Goal: Communication & Community: Answer question/provide support

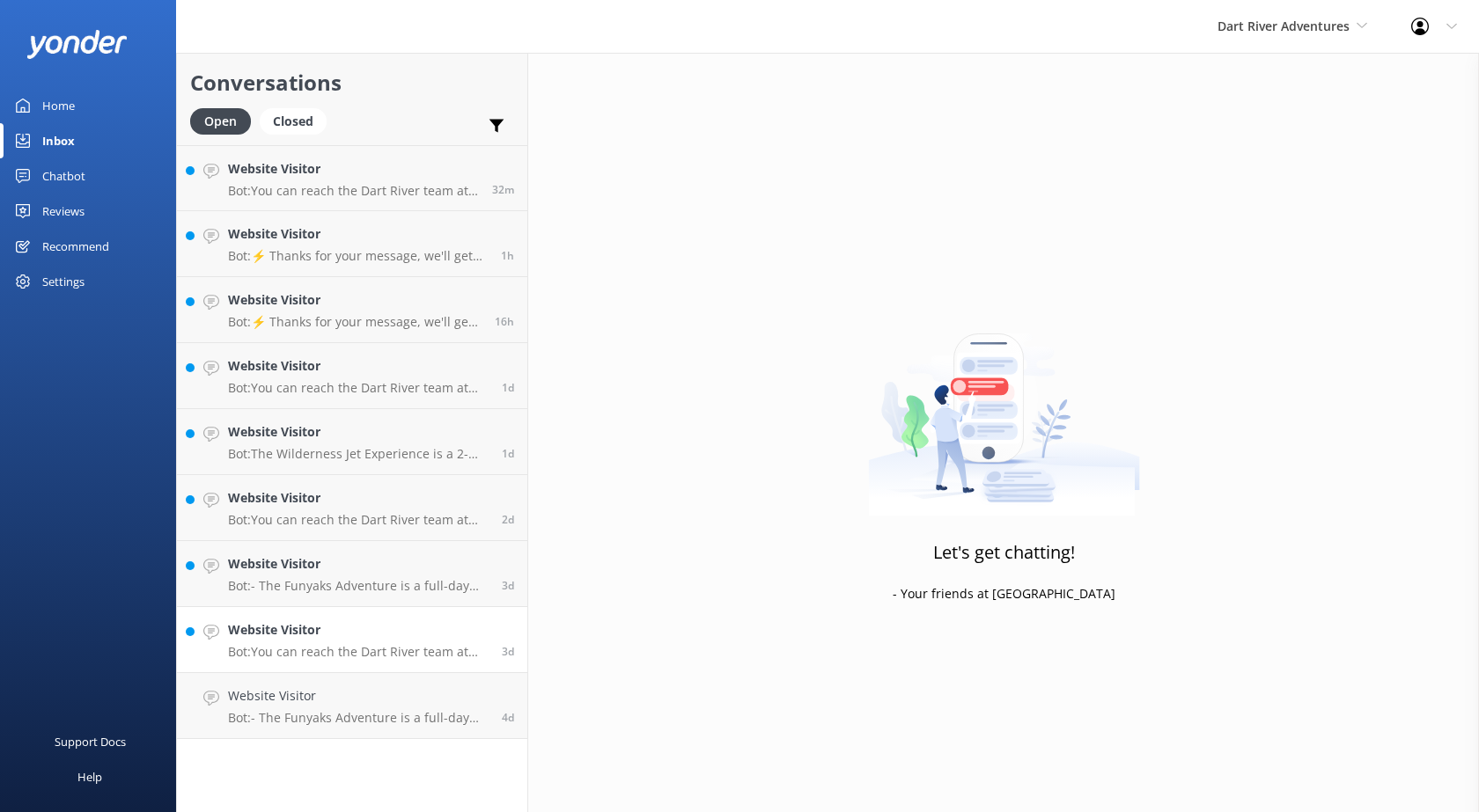
click at [405, 640] on div "Website Visitor Bot: You can reach the Dart River team at +64 3 442 9992 (withi…" at bounding box center [359, 640] width 261 height 38
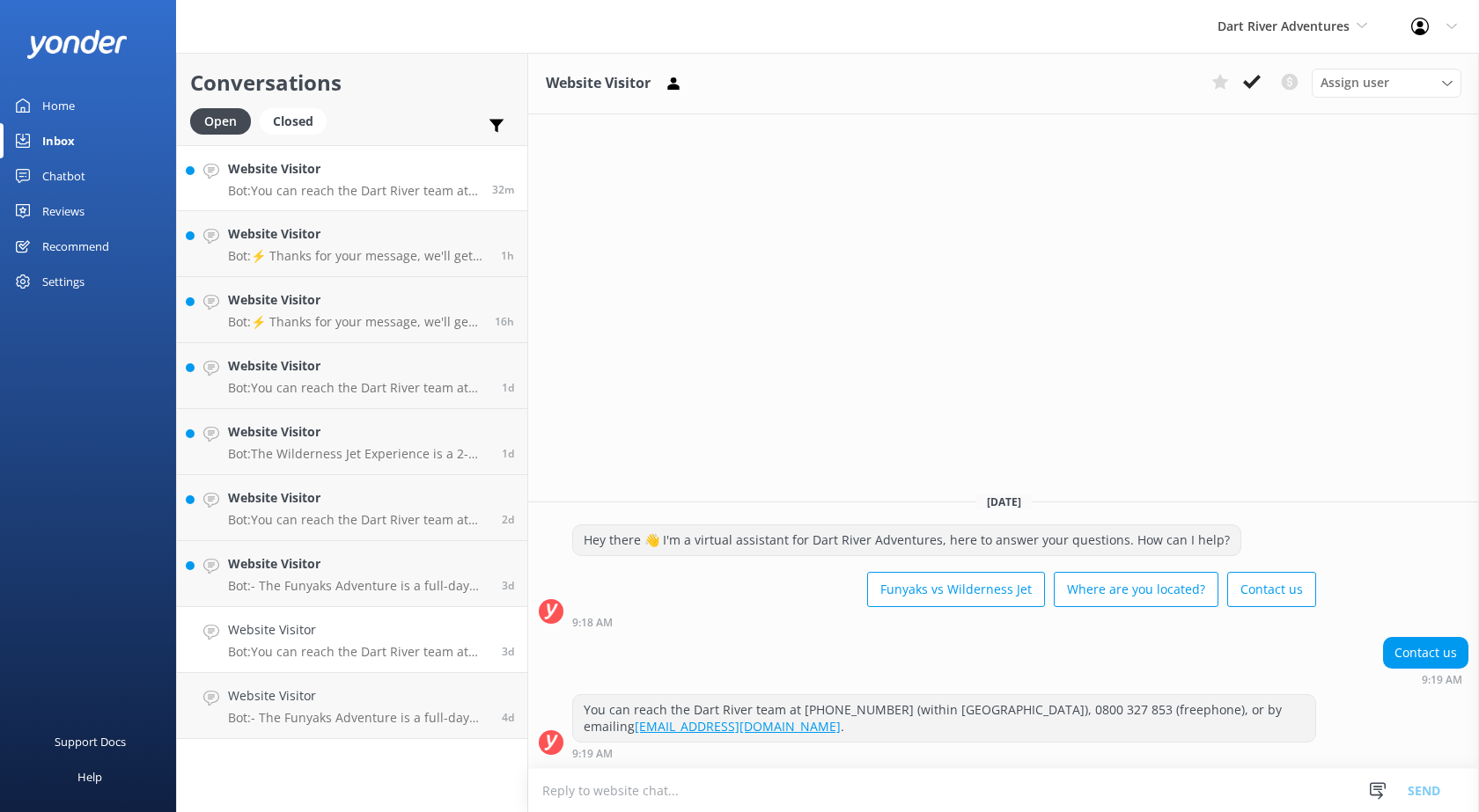
click at [342, 158] on link "Website Visitor Bot: You can reach the Dart River team at +64 3 442 9992 (withi…" at bounding box center [352, 178] width 350 height 66
click at [1276, 26] on span "Dart River Adventures" at bounding box center [1283, 26] width 132 height 16
click at [1248, 77] on link "Shotover Jet" at bounding box center [1283, 74] width 176 height 42
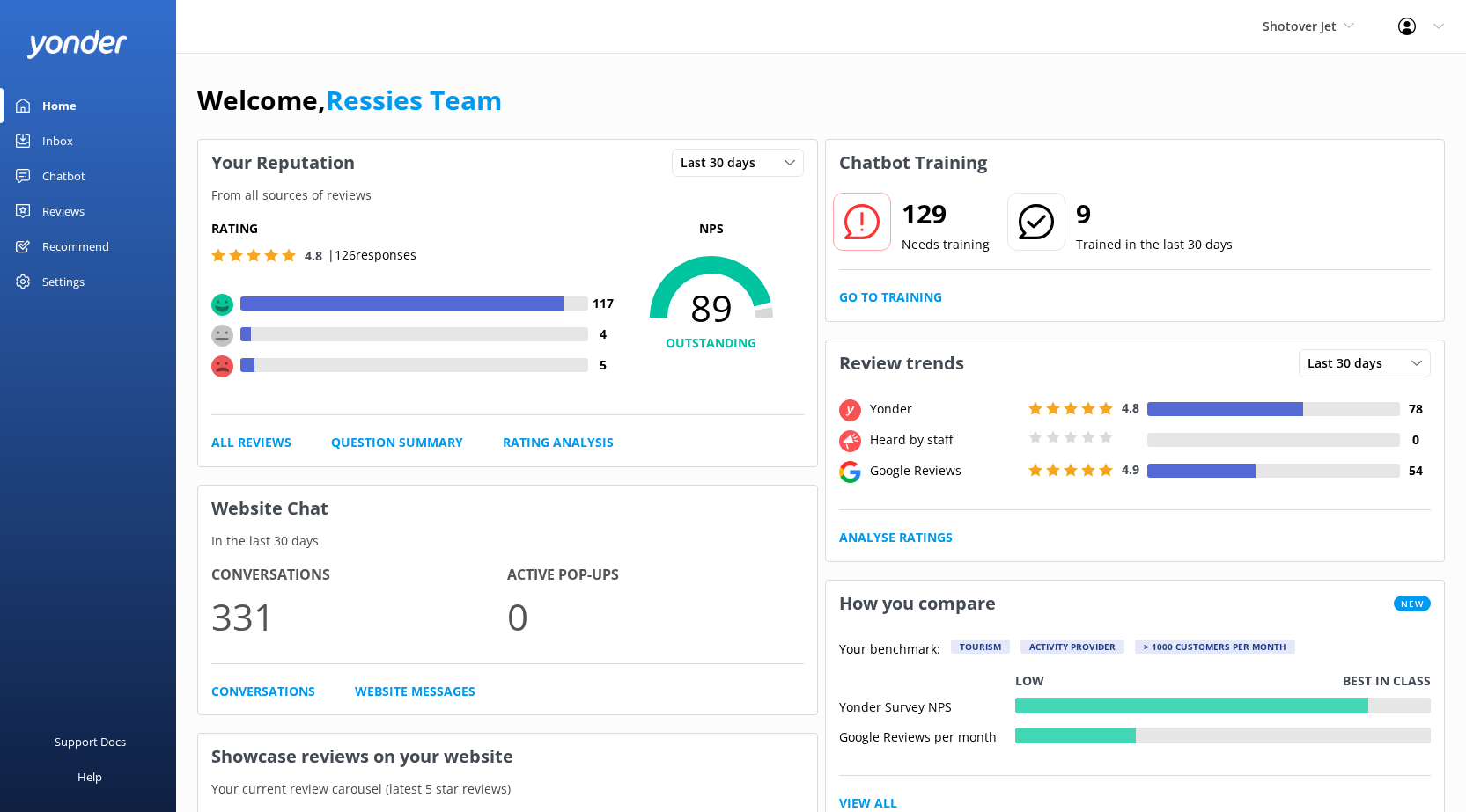
click at [62, 142] on div "Inbox" at bounding box center [58, 141] width 31 height 36
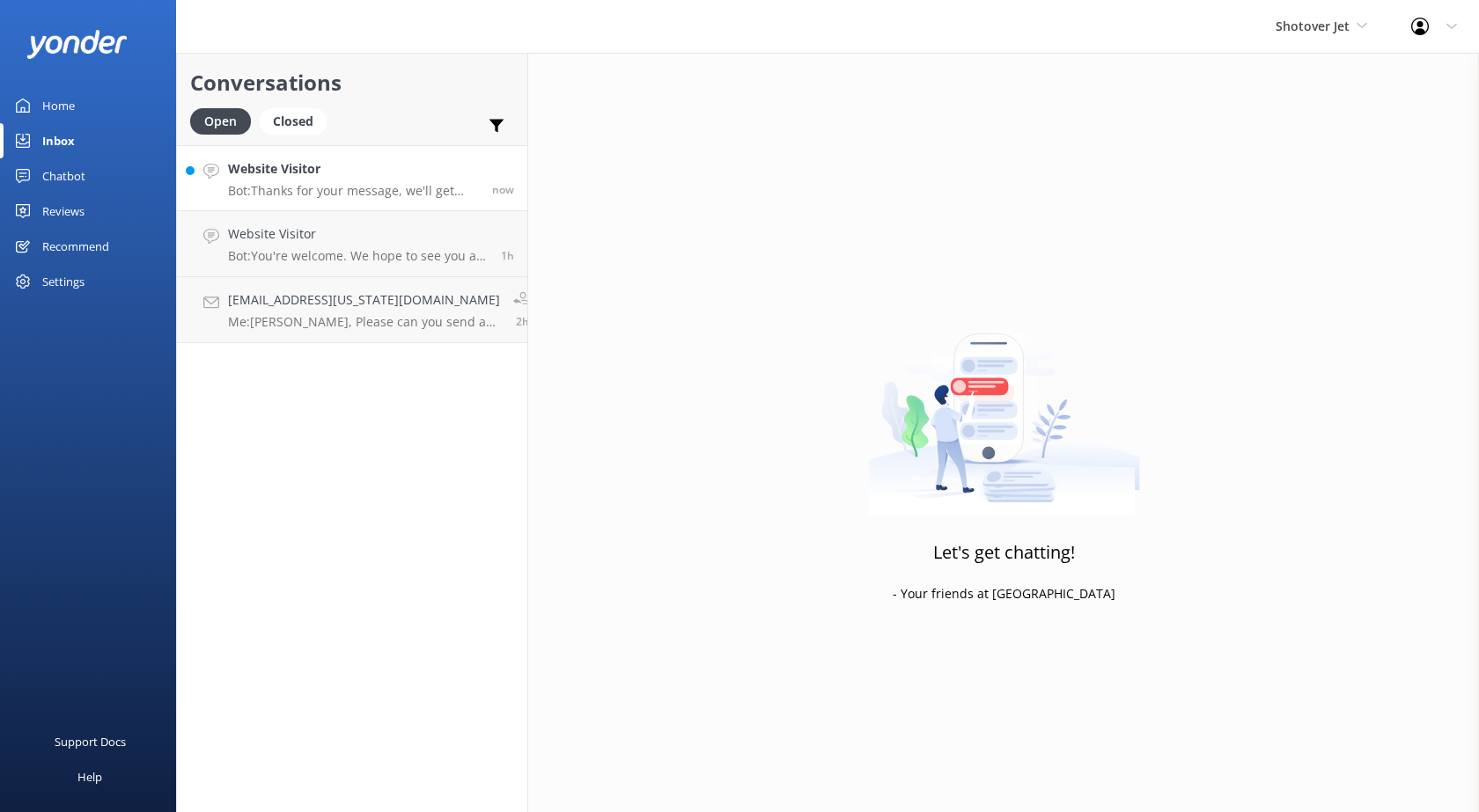
click at [358, 165] on h4 "Website Visitor" at bounding box center [353, 169] width 251 height 19
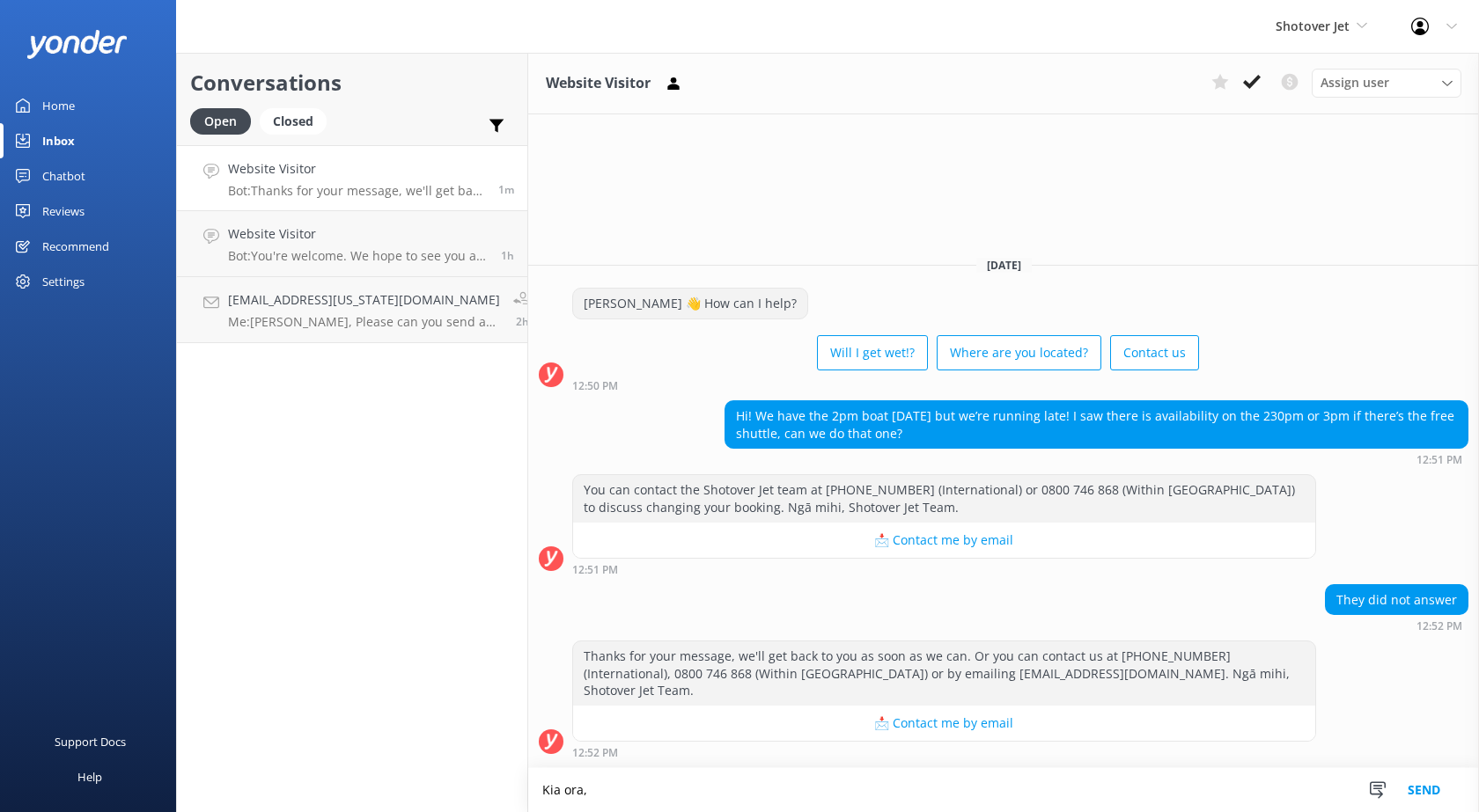
click at [665, 779] on textarea "Kia ora," at bounding box center [1004, 790] width 951 height 44
drag, startPoint x: 817, startPoint y: 690, endPoint x: 995, endPoint y: 694, distance: 178.0
click at [995, 694] on div "Thanks for your message, we'll get back to you as soon as we can. Or you can co…" at bounding box center [943, 673] width 742 height 64
copy div "[EMAIL_ADDRESS][DOMAIN_NAME]"
click at [925, 792] on textarea "[PERSON_NAME], please can you email you name and bookign reference to" at bounding box center [1004, 790] width 951 height 44
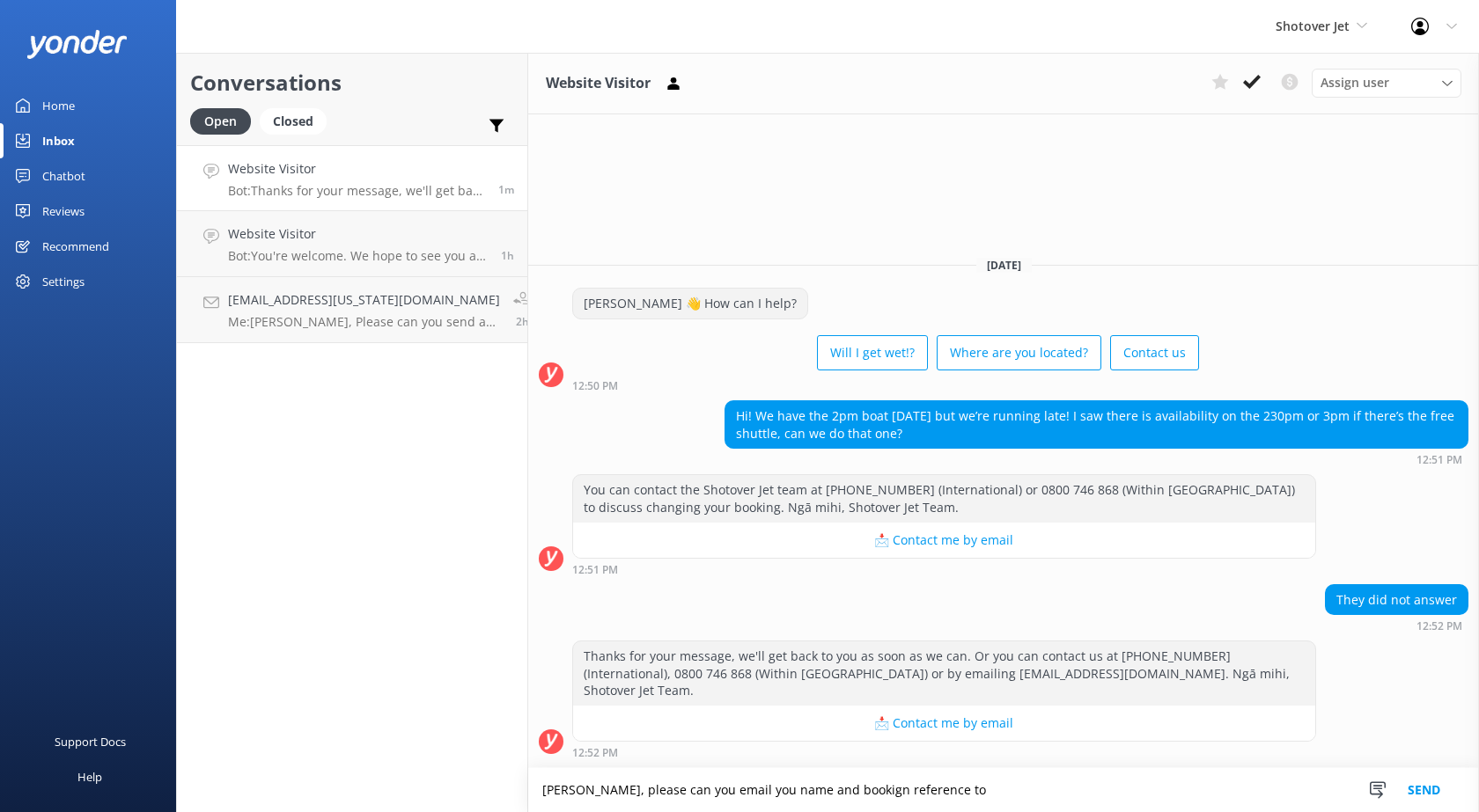
paste textarea "[EMAIL_ADDRESS][DOMAIN_NAME]"
click at [811, 792] on textarea "Kia ora, please can you email you name and bookign reference to reservations@sh…" at bounding box center [1004, 790] width 951 height 44
click at [1121, 787] on textarea "Kia ora, please can you email you name and booking reference to reservations@sh…" at bounding box center [1004, 790] width 951 height 44
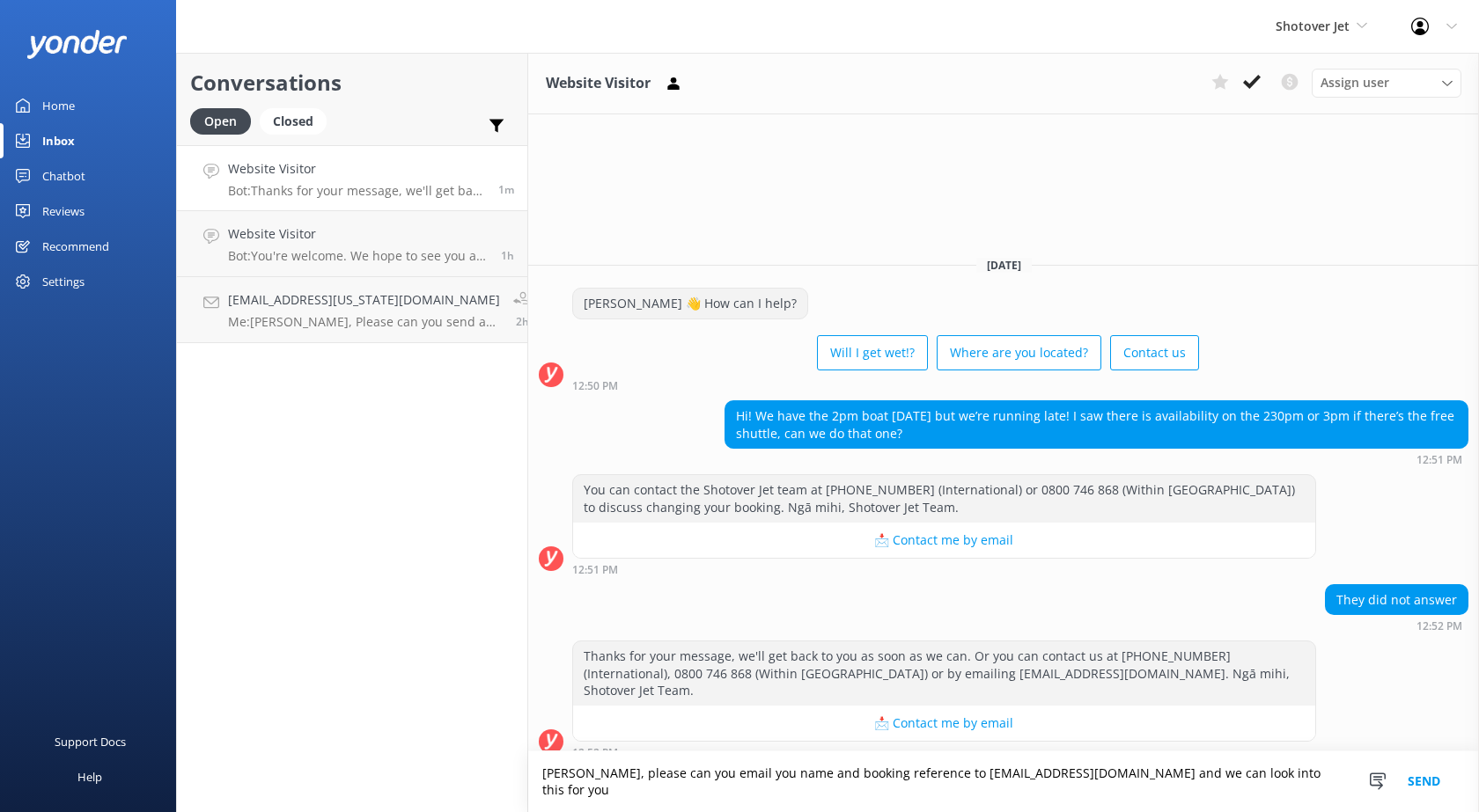
type textarea "Kia ora, please can you email you name and booking reference to reservations@sh…"
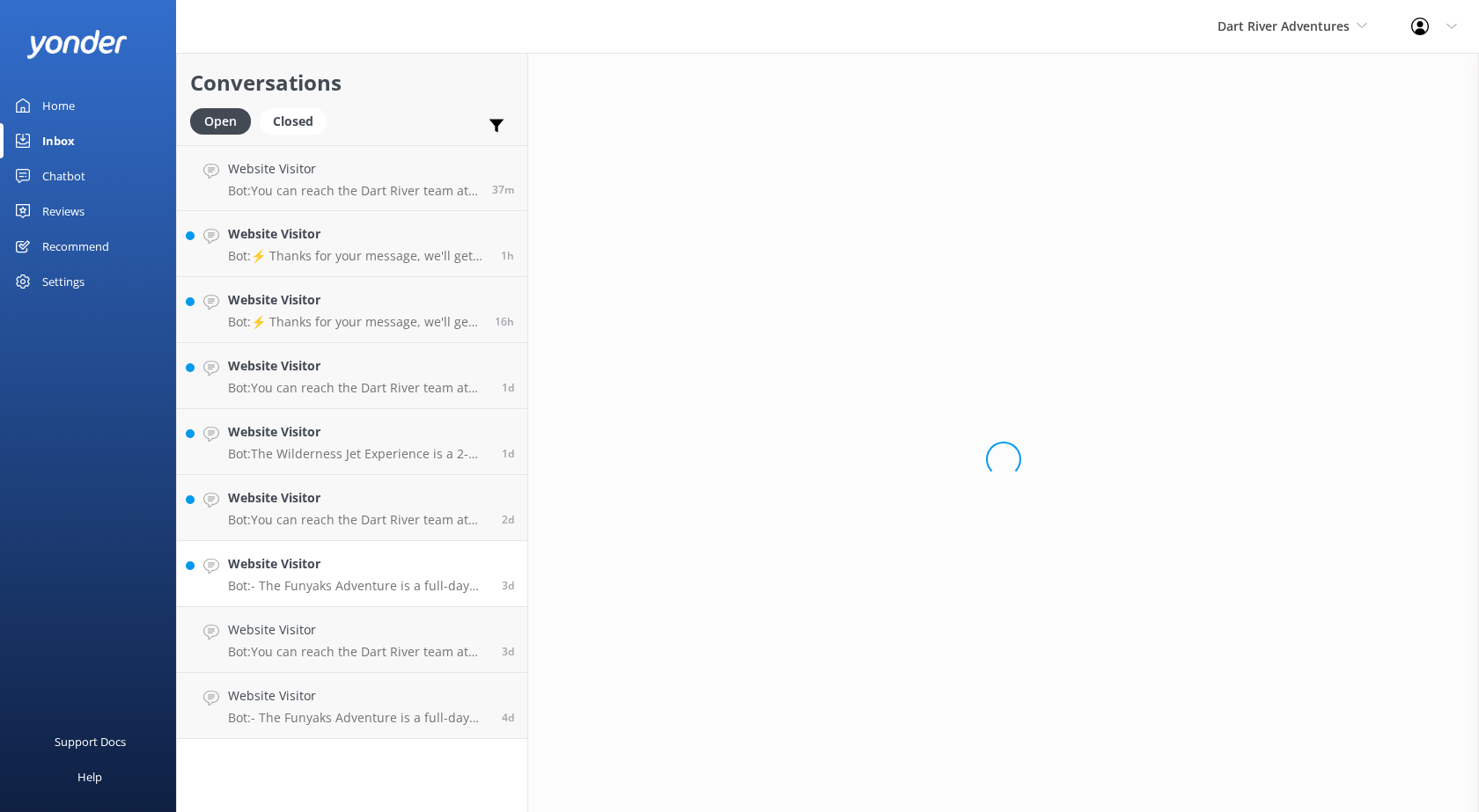
click at [311, 566] on h4 "Website Visitor" at bounding box center [359, 564] width 261 height 19
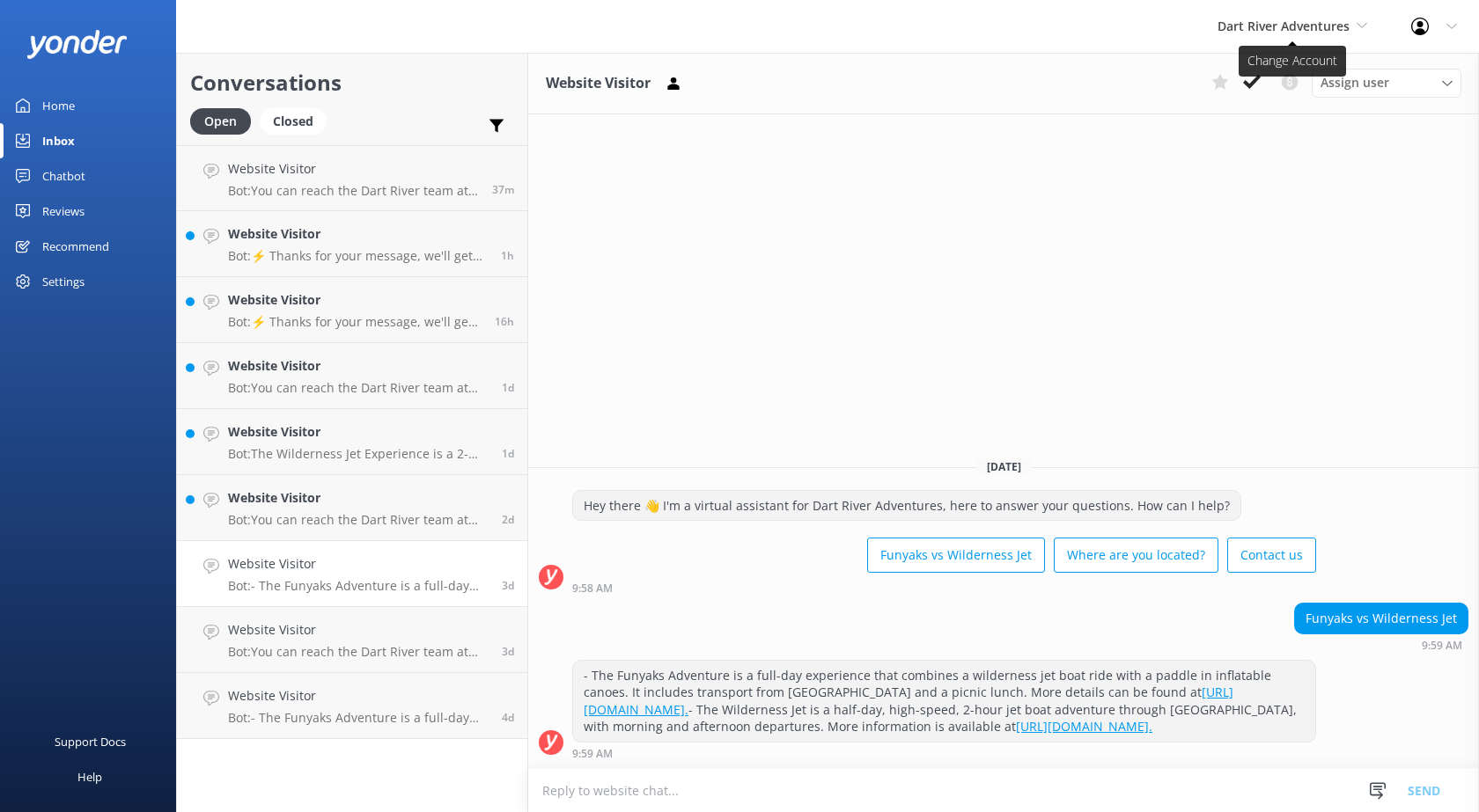
click at [1256, 26] on span "Dart River Adventures" at bounding box center [1283, 26] width 132 height 16
click at [1254, 76] on link "Shotover Jet" at bounding box center [1283, 74] width 176 height 42
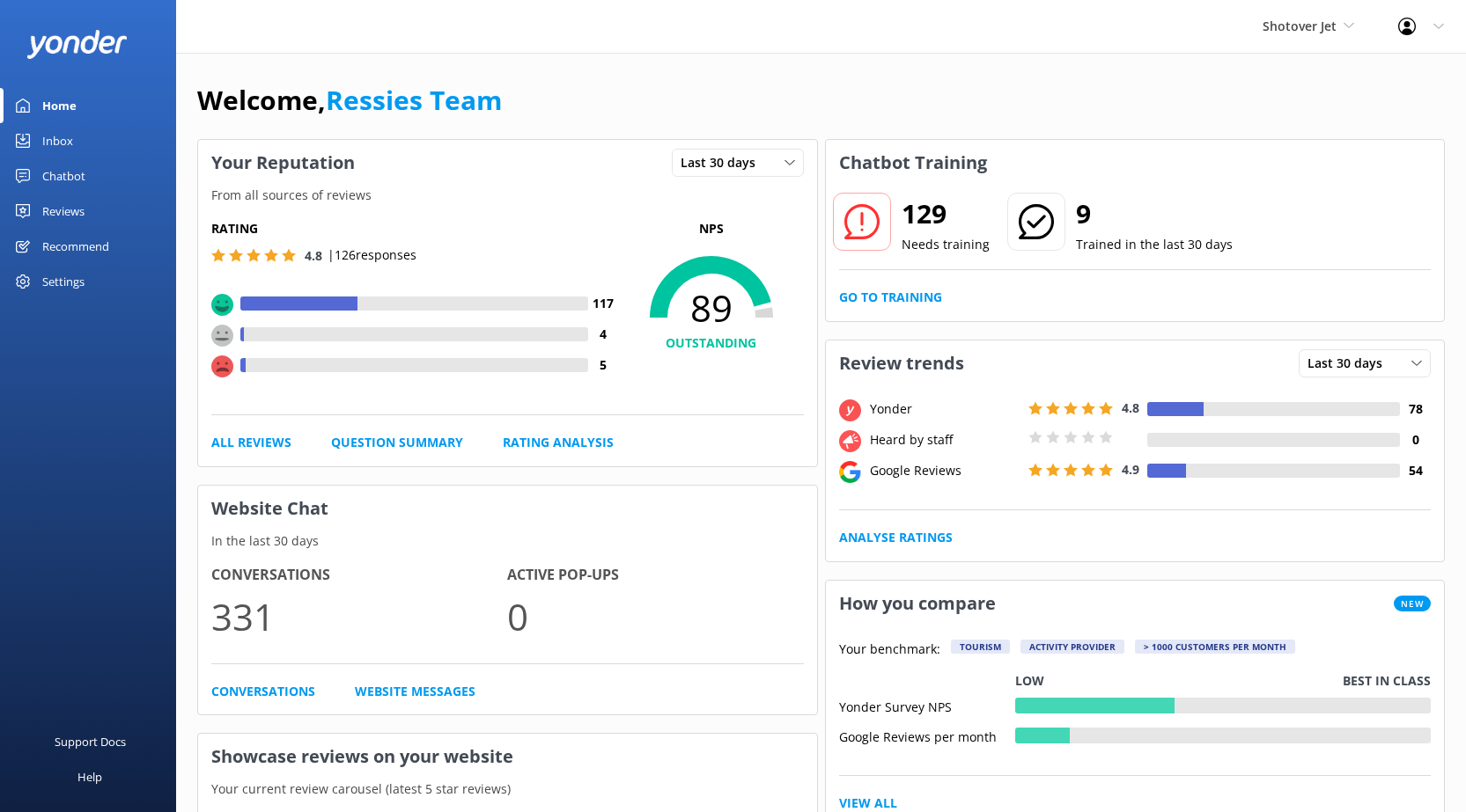
click at [55, 164] on div "Chatbot" at bounding box center [63, 176] width 43 height 36
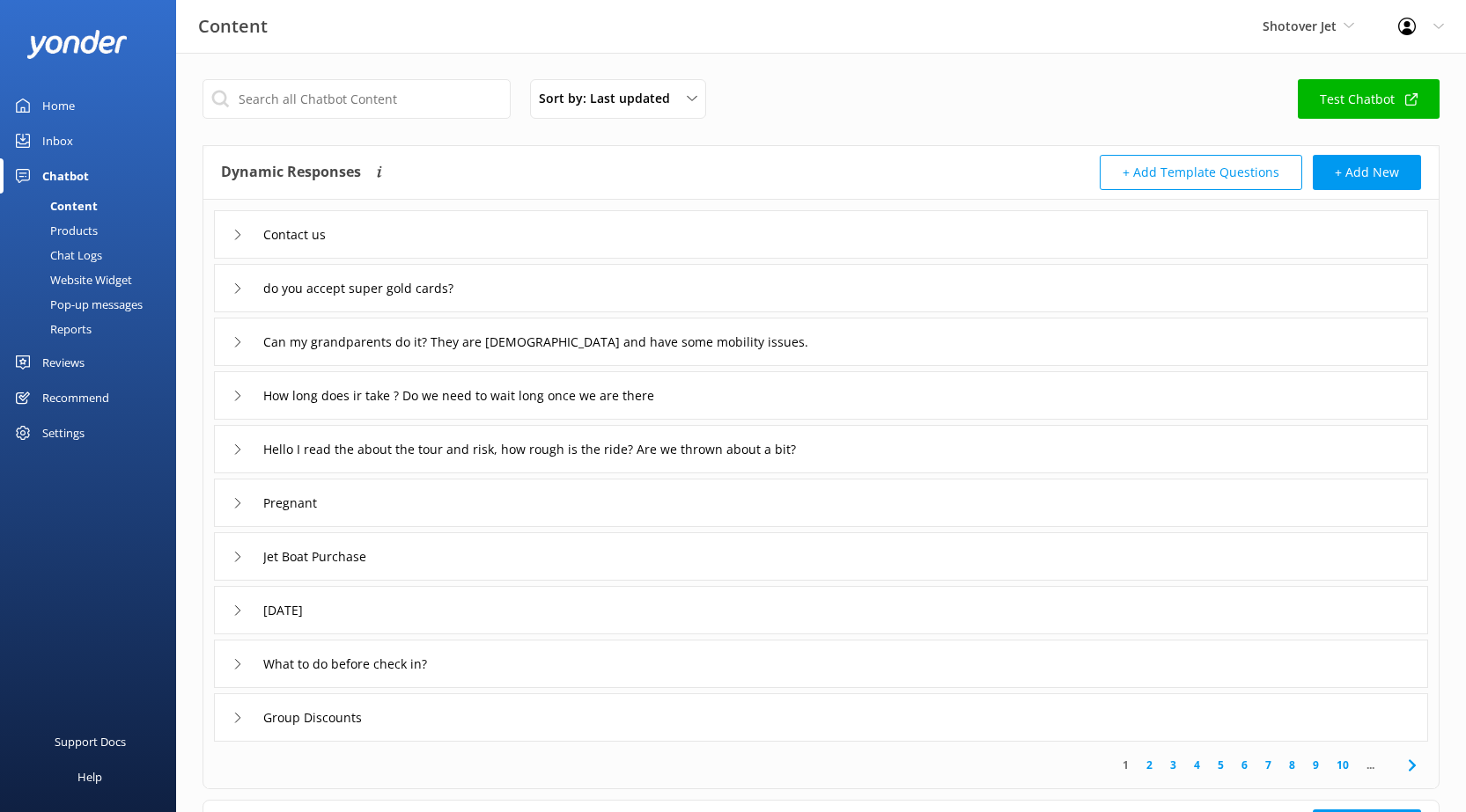
click at [47, 139] on div "Inbox" at bounding box center [58, 141] width 31 height 36
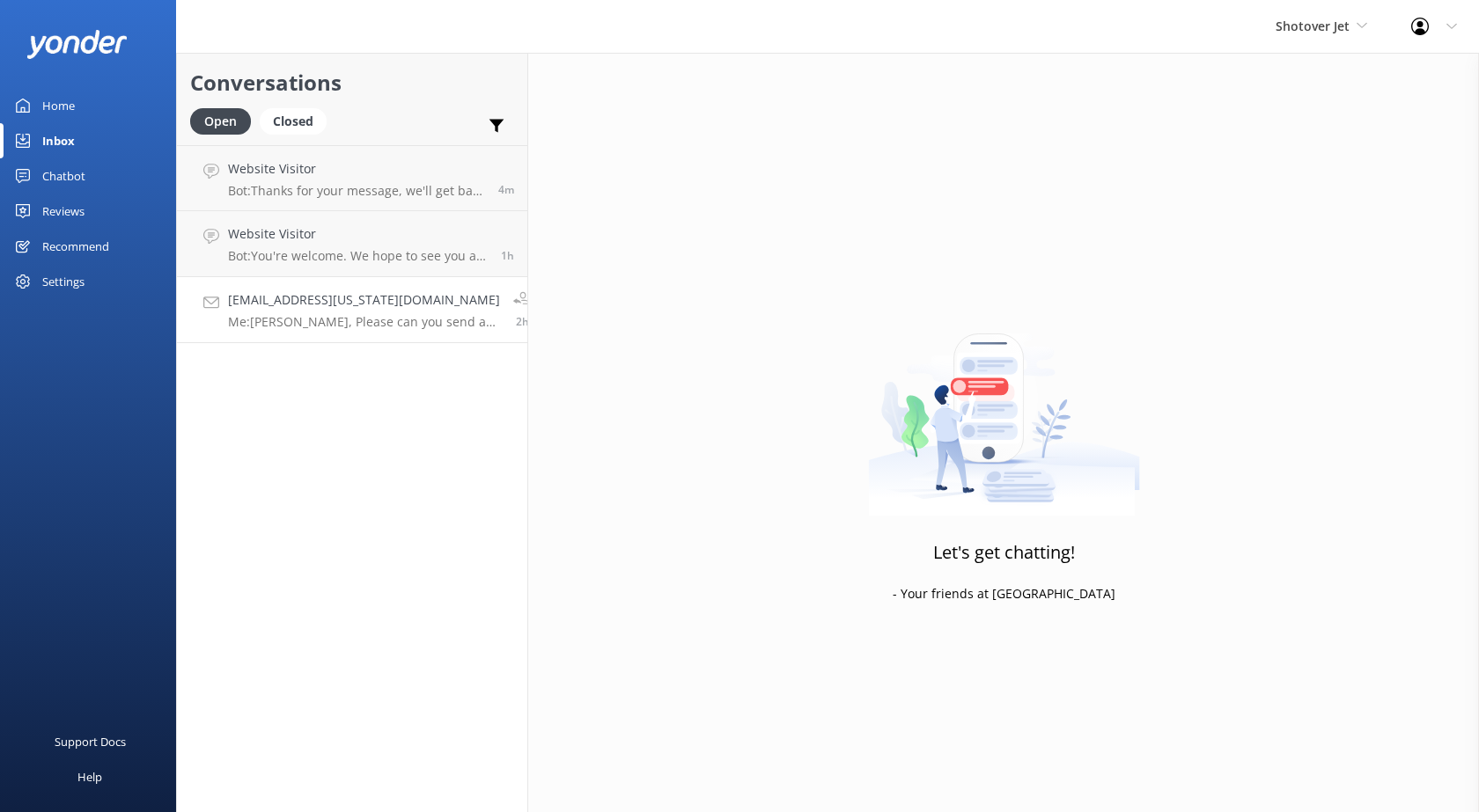
click at [334, 303] on h4 "elijrf001@hawaii.rr.com" at bounding box center [364, 299] width 272 height 19
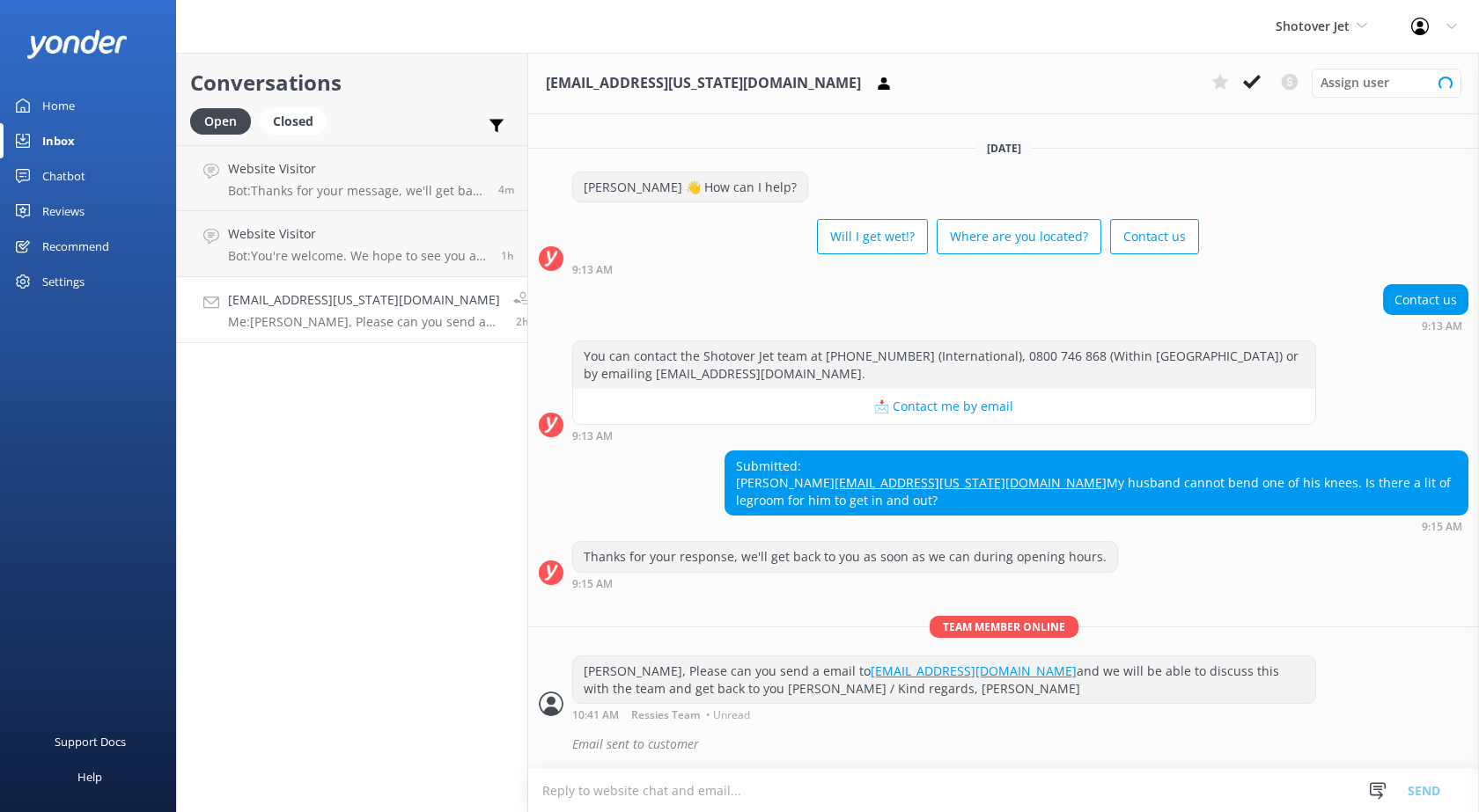
scroll to position [6, 0]
click at [339, 247] on div "Website Visitor Bot: You're welcome. We hope to see you at Shotover Jet soon!" at bounding box center [358, 244] width 260 height 38
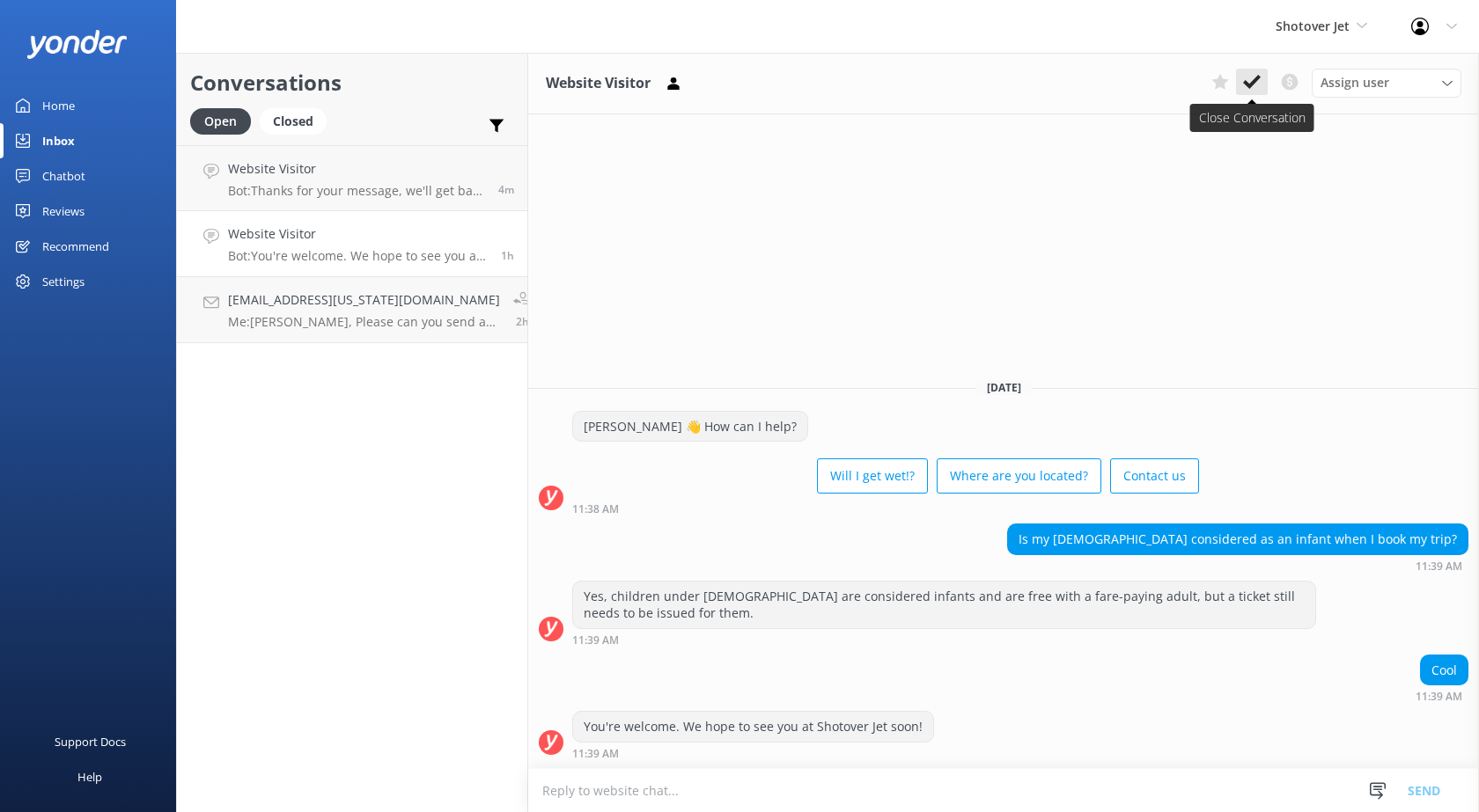
click at [1245, 76] on icon at bounding box center [1251, 81] width 17 height 17
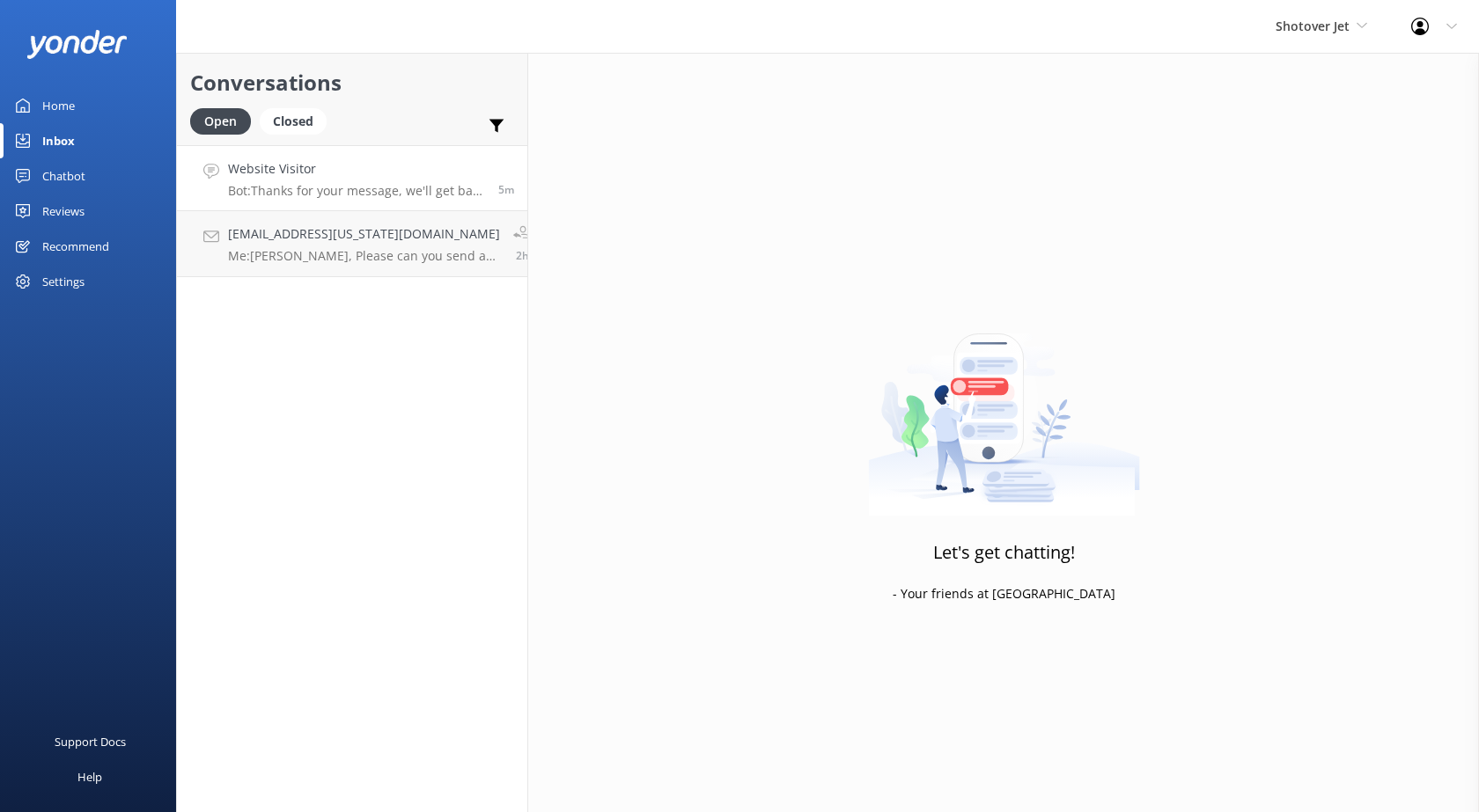
click at [411, 187] on p "Bot: Thanks for your message, we'll get back to you as soon as we can. Or you c…" at bounding box center [357, 191] width 257 height 16
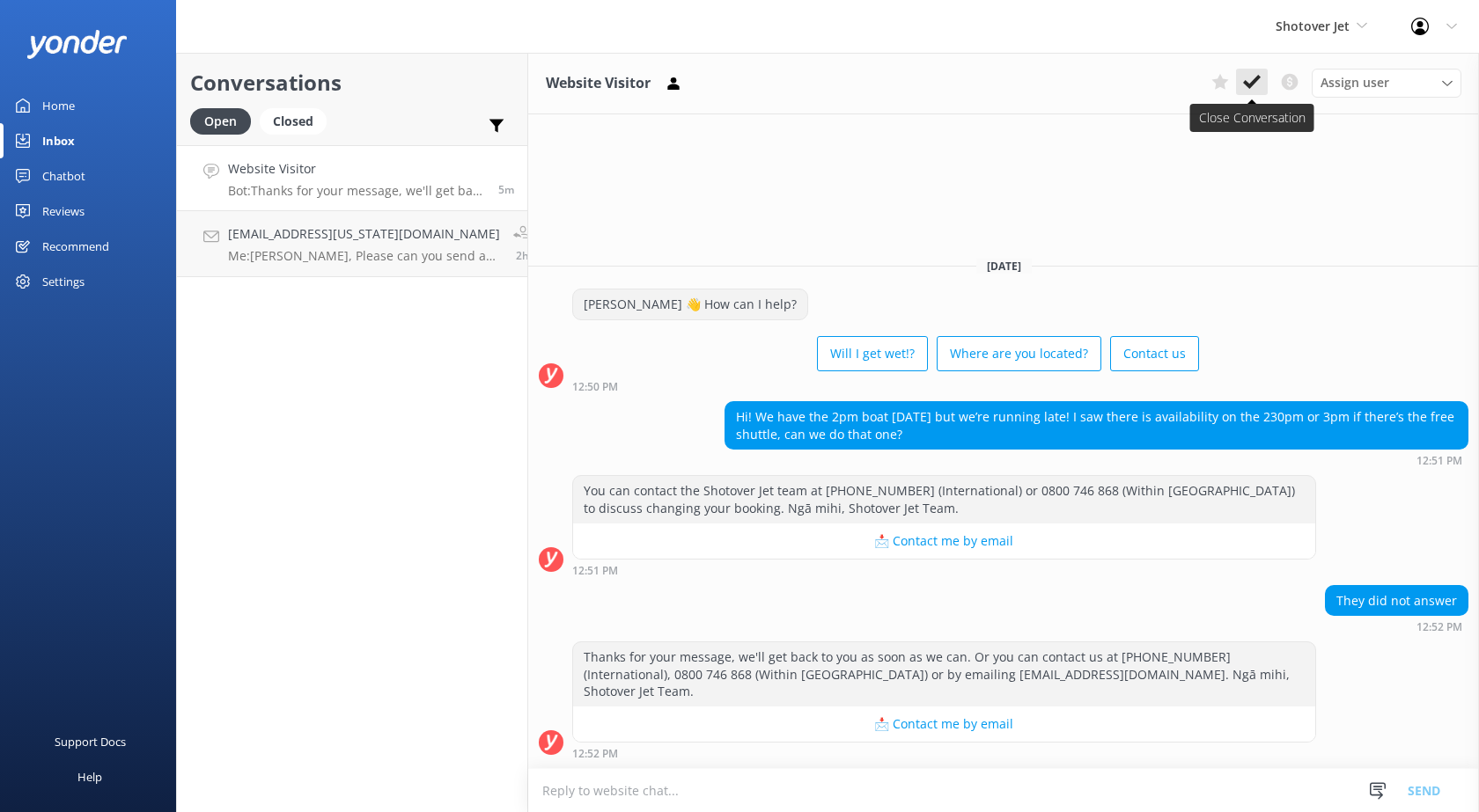
click at [1257, 86] on icon at bounding box center [1251, 81] width 17 height 17
